Goal: Navigation & Orientation: Understand site structure

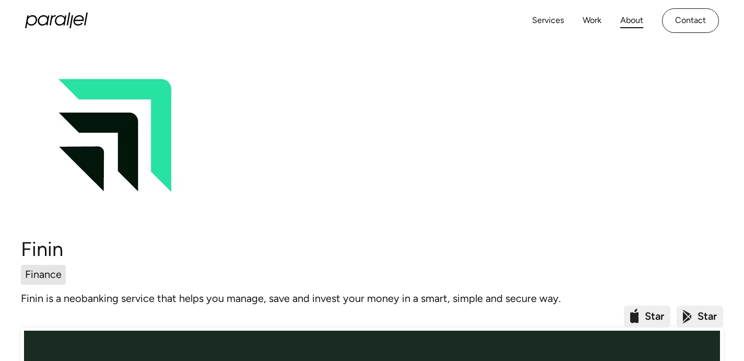
click at [622, 20] on link "About" at bounding box center [631, 20] width 23 height 15
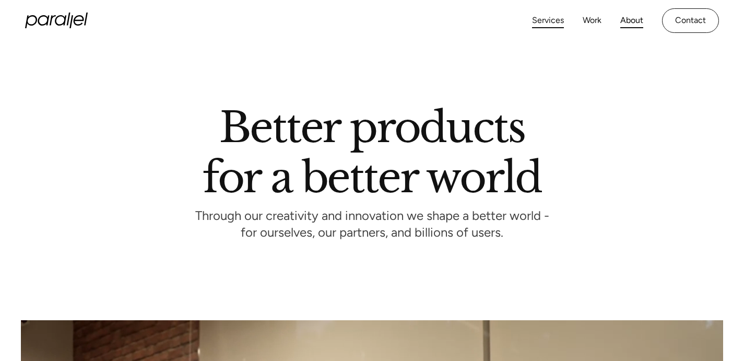
click at [548, 19] on link "Services" at bounding box center [548, 20] width 32 height 15
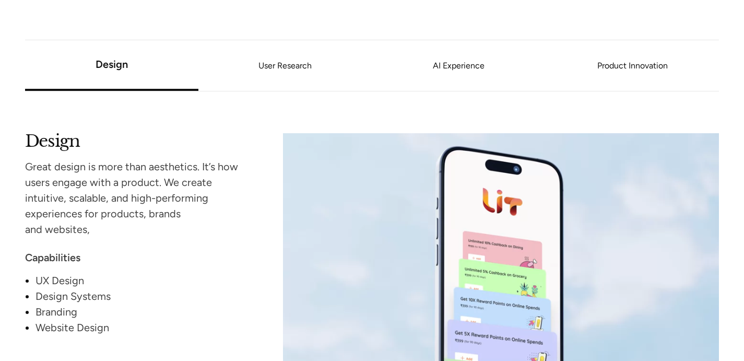
scroll to position [919, 0]
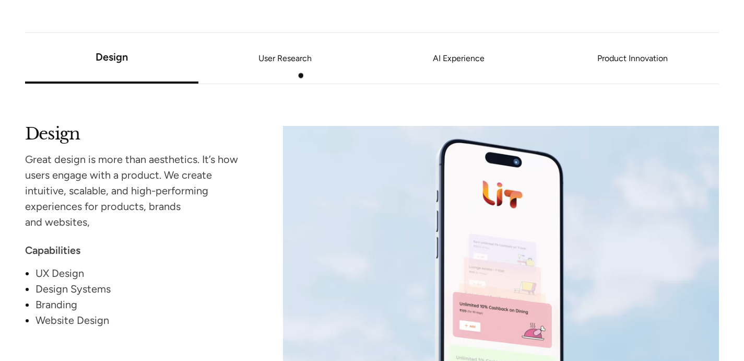
click at [299, 75] on li "User Research" at bounding box center [284, 58] width 173 height 39
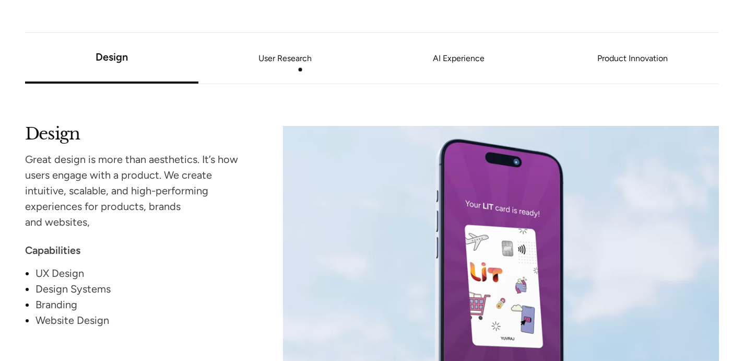
click at [300, 62] on link "User Research" at bounding box center [284, 58] width 173 height 6
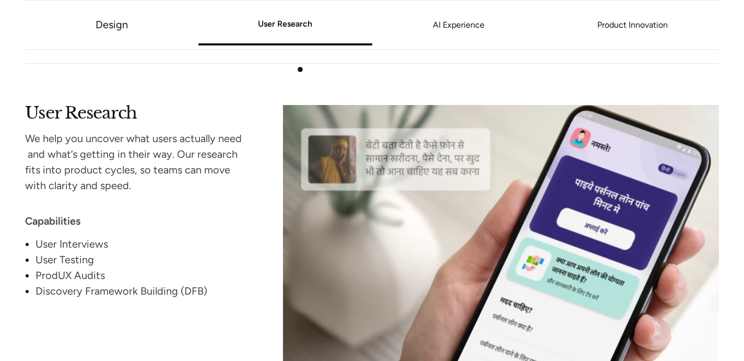
scroll to position [1313, 0]
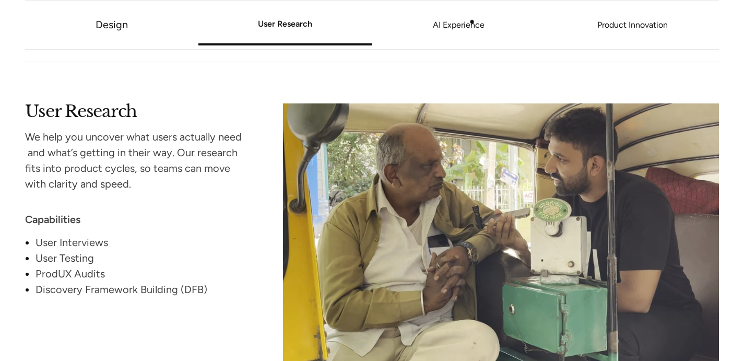
click at [472, 22] on link "AI Experience" at bounding box center [458, 25] width 173 height 6
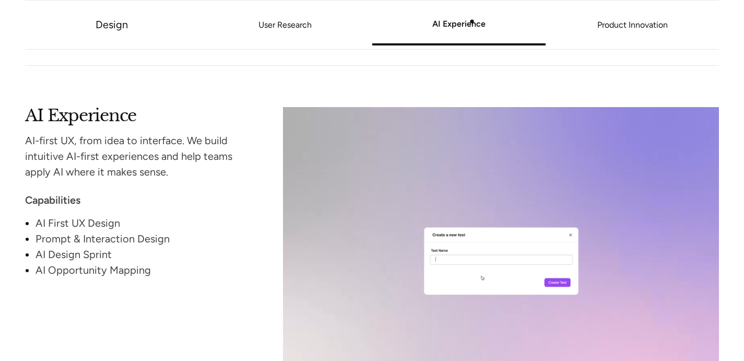
scroll to position [1687, 0]
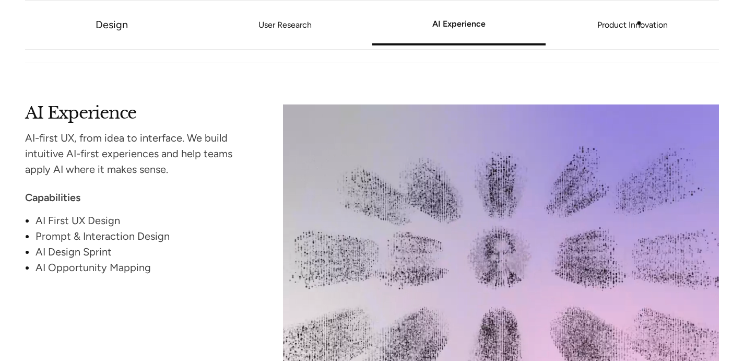
click at [639, 23] on link "Product Innovation" at bounding box center [631, 25] width 173 height 6
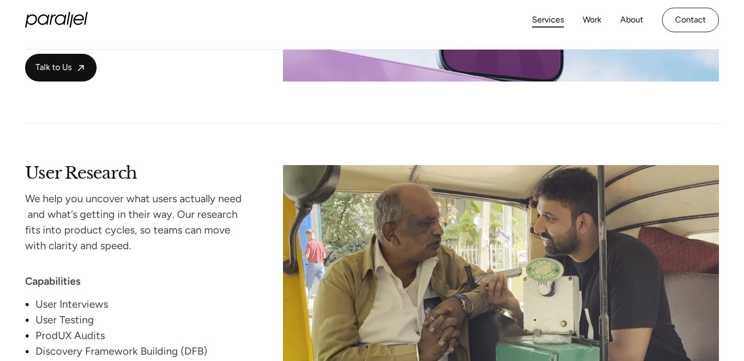
scroll to position [1140, 0]
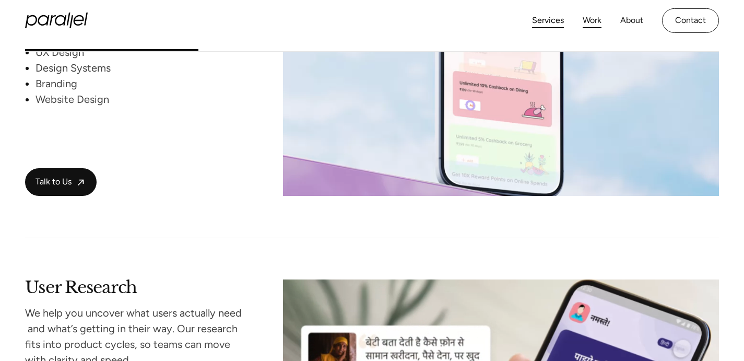
click at [592, 19] on link "Work" at bounding box center [591, 20] width 19 height 15
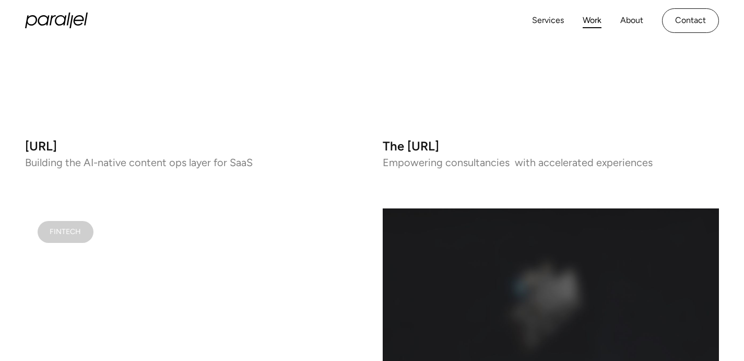
scroll to position [890, 0]
